Goal: Task Accomplishment & Management: Manage account settings

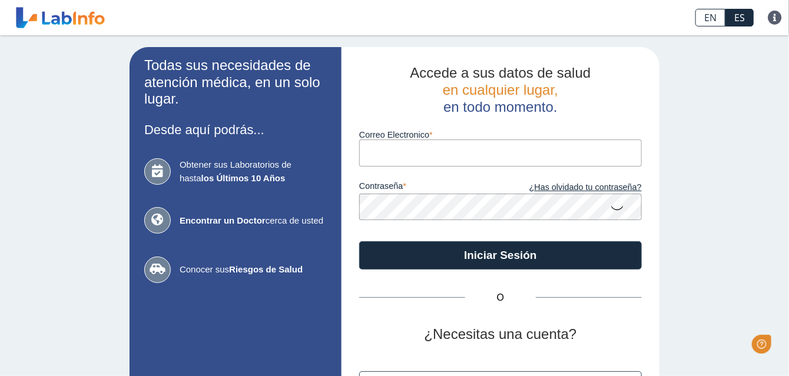
drag, startPoint x: 0, startPoint y: 0, endPoint x: 470, endPoint y: 153, distance: 494.2
click at [470, 153] on input "Correo Electronico" at bounding box center [500, 153] width 283 height 26
type input "[EMAIL_ADDRESS][DOMAIN_NAME]"
click at [617, 207] on icon at bounding box center [617, 207] width 14 height 23
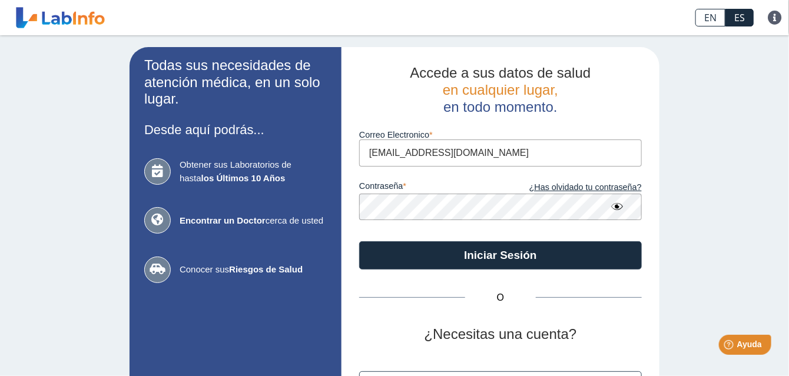
click at [712, 103] on div "Todas sus necesidades de atención médica, en un solo lugar. Desde aquí podrás..…" at bounding box center [394, 246] width 789 height 422
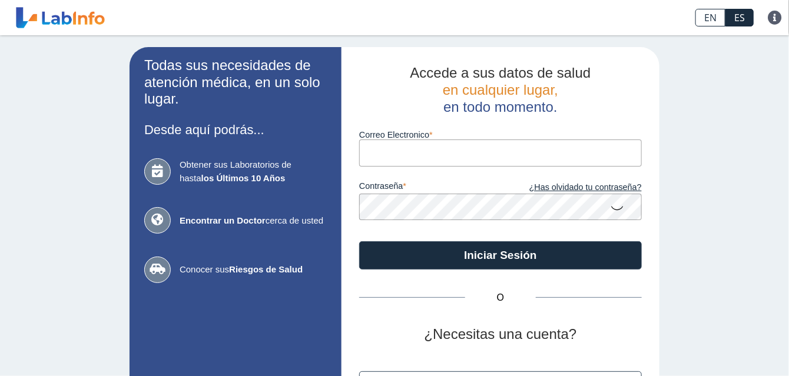
click at [427, 154] on input "Correo Electronico" at bounding box center [500, 153] width 283 height 26
type input "[EMAIL_ADDRESS][DOMAIN_NAME]"
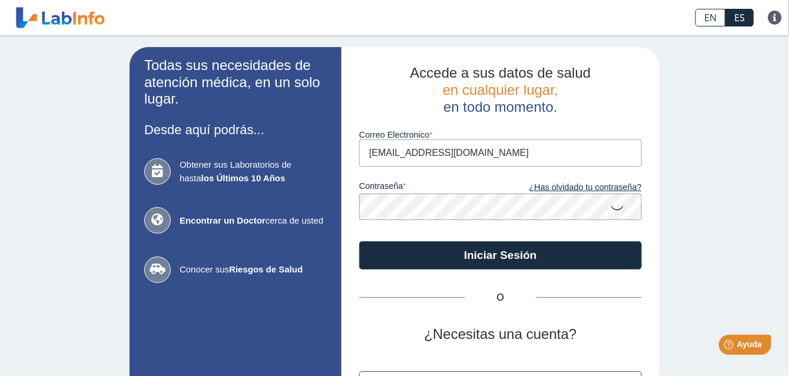
click at [610, 209] on icon at bounding box center [617, 207] width 14 height 23
click at [173, 211] on app-login "Todas sus necesidades de atención médica, en un solo lugar. Desde aquí podrás..…" at bounding box center [395, 246] width 530 height 398
